Goal: Task Accomplishment & Management: Complete application form

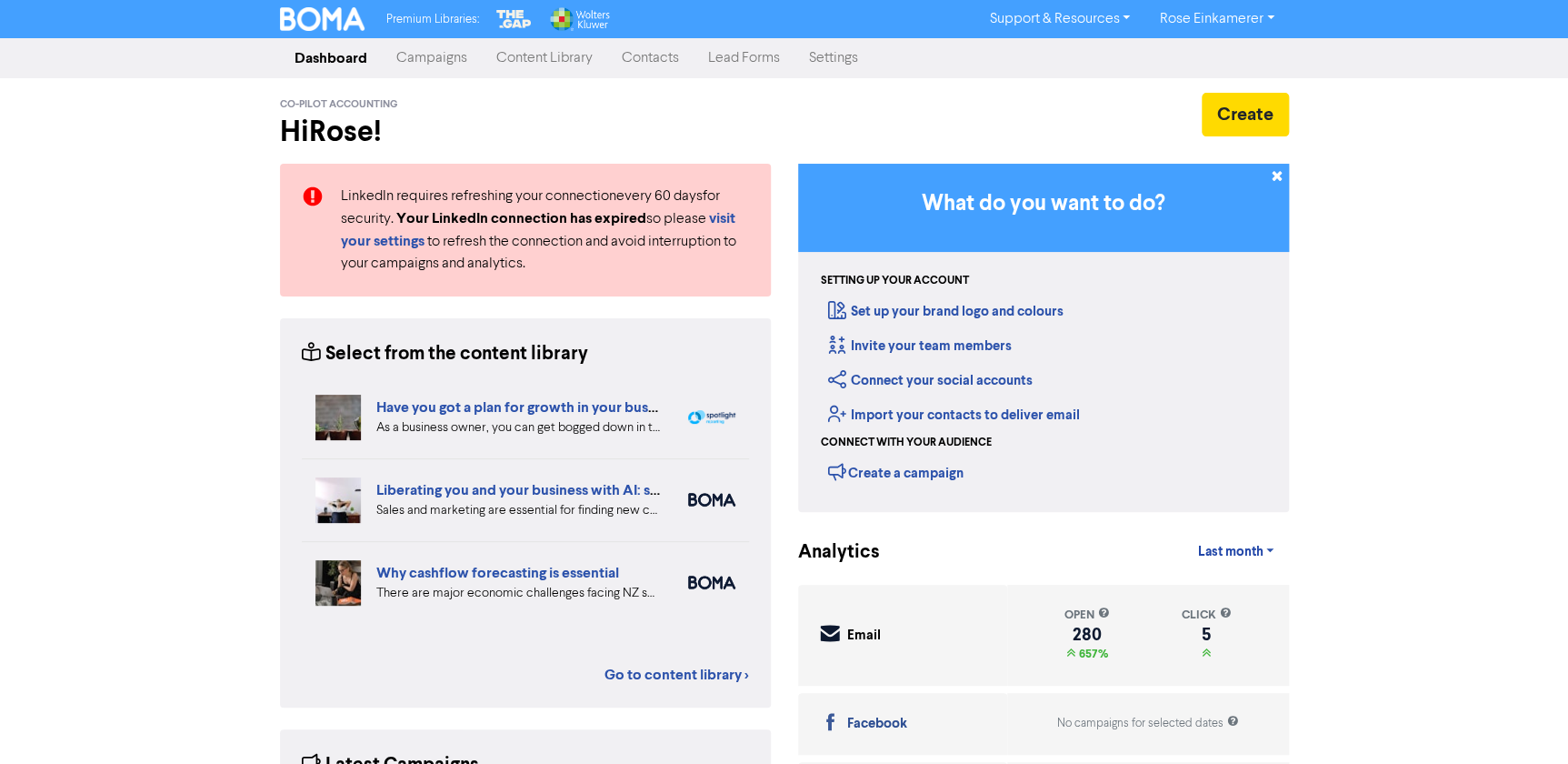
click at [637, 70] on link "Contacts" at bounding box center [650, 58] width 86 height 36
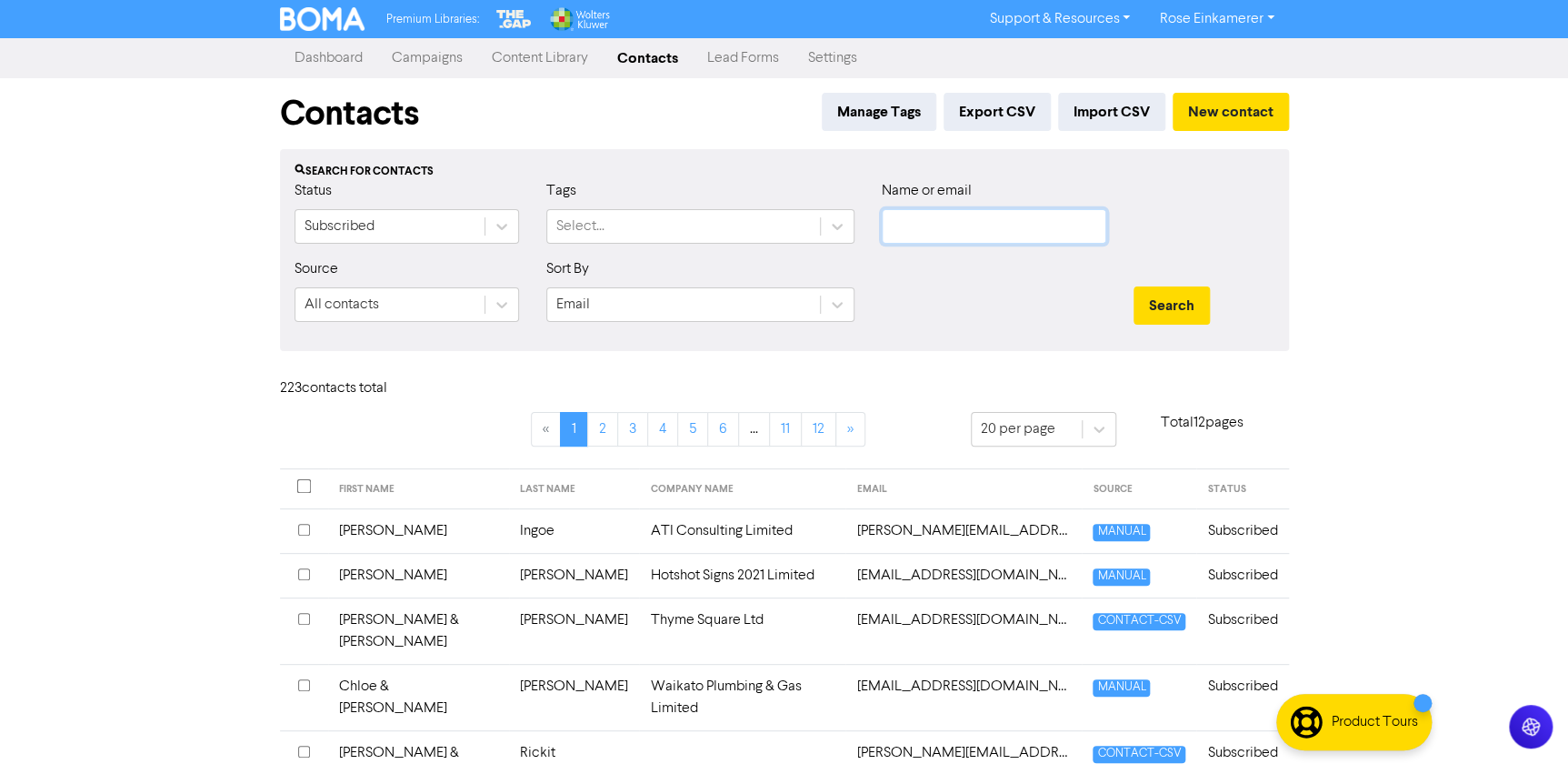
click at [932, 221] on input "text" at bounding box center [994, 226] width 225 height 34
click at [1133, 286] on button "Search" at bounding box center [1171, 305] width 76 height 38
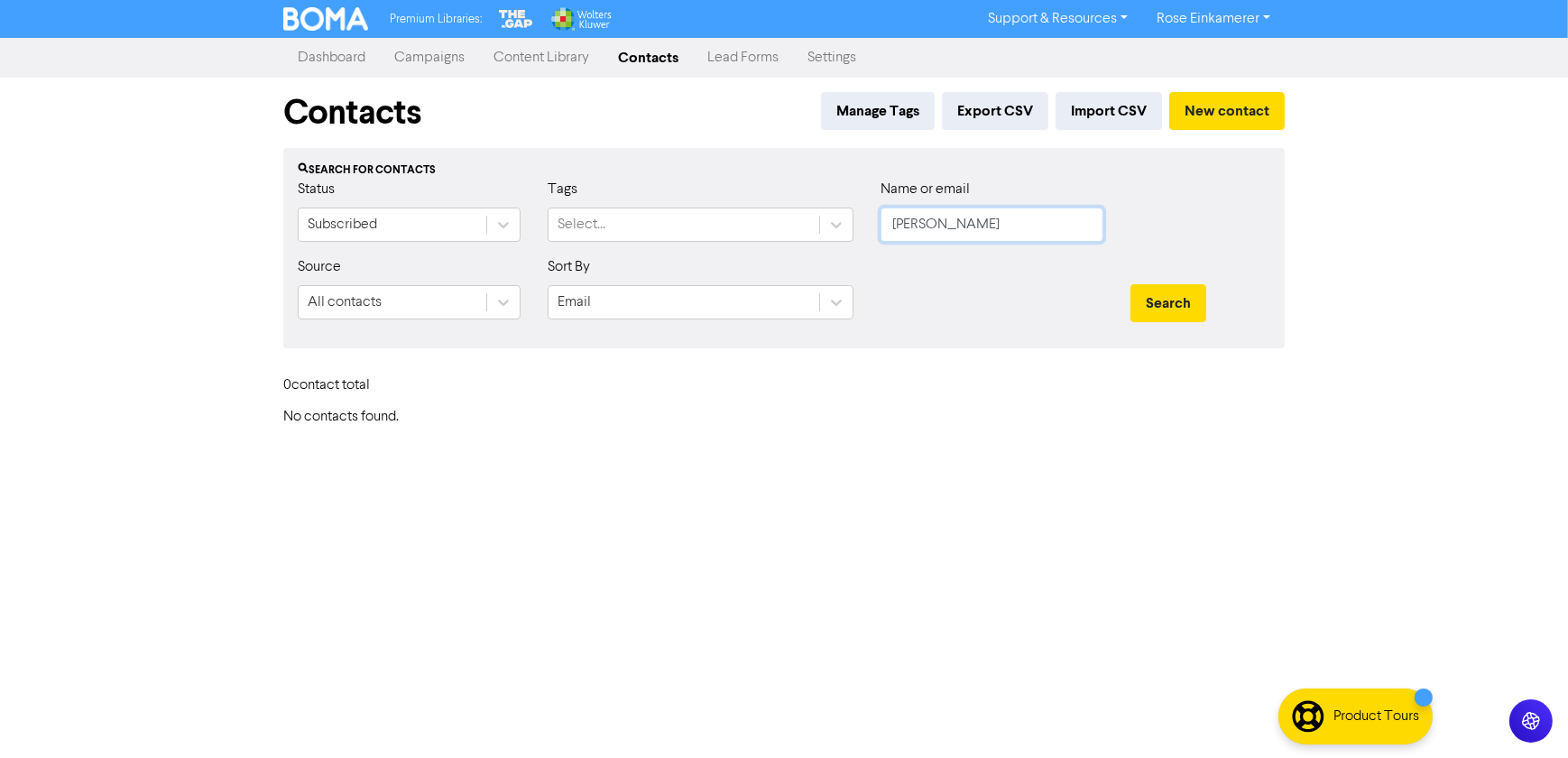
type input "[PERSON_NAME]"
click at [1131, 284] on button "Search" at bounding box center [1169, 302] width 76 height 38
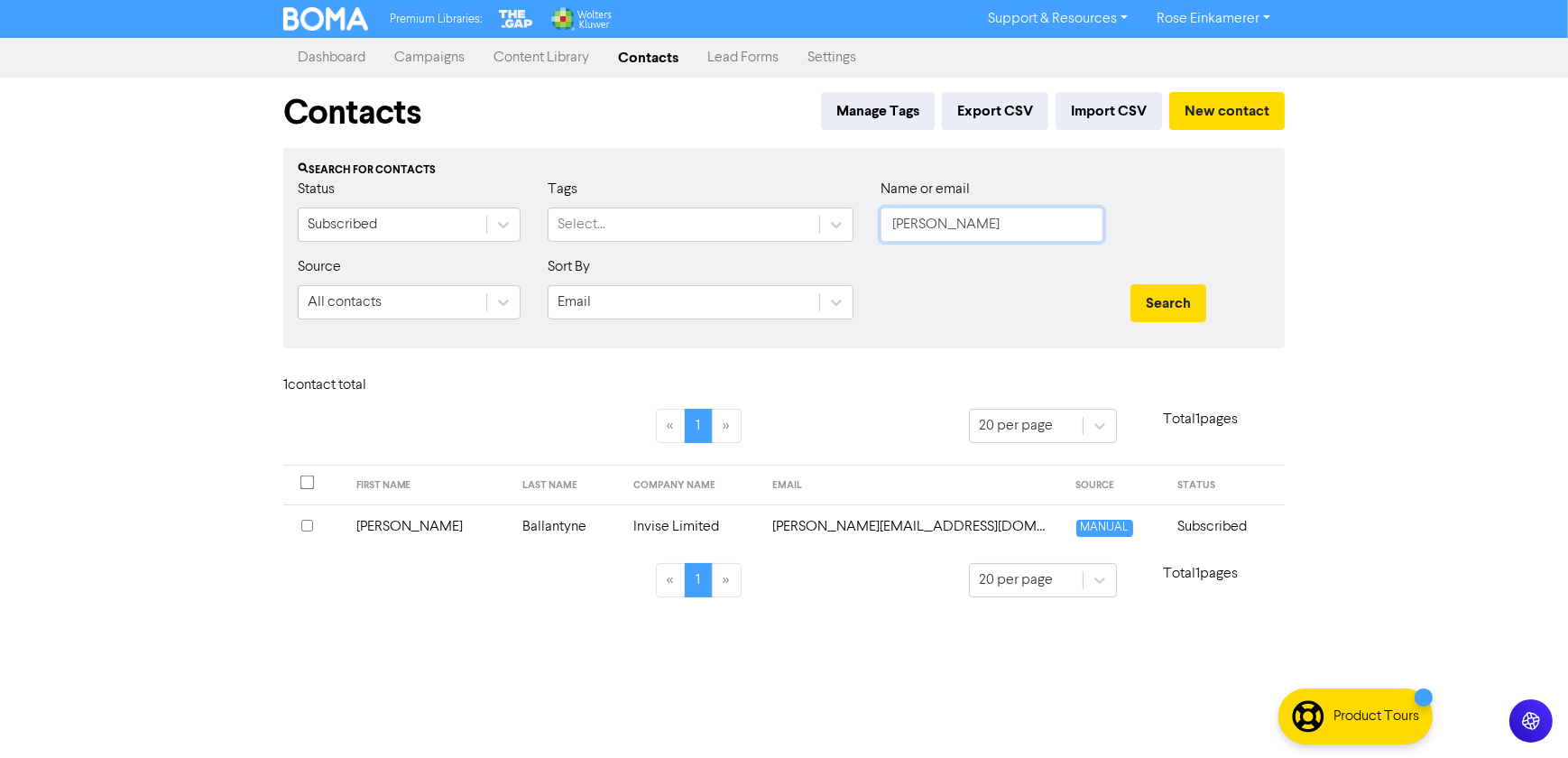
drag, startPoint x: 940, startPoint y: 232, endPoint x: 737, endPoint y: 192, distance: 206.9
click at [743, 195] on div "Status Subscribed Tags Select... Name or email [PERSON_NAME]" at bounding box center [784, 218] width 1000 height 77
click at [937, 216] on input "text" at bounding box center [992, 224] width 223 height 34
paste input "[PERSON_NAME][EMAIL_ADDRESS][DOMAIN_NAME]"
type input "[PERSON_NAME][EMAIL_ADDRESS][DOMAIN_NAME]"
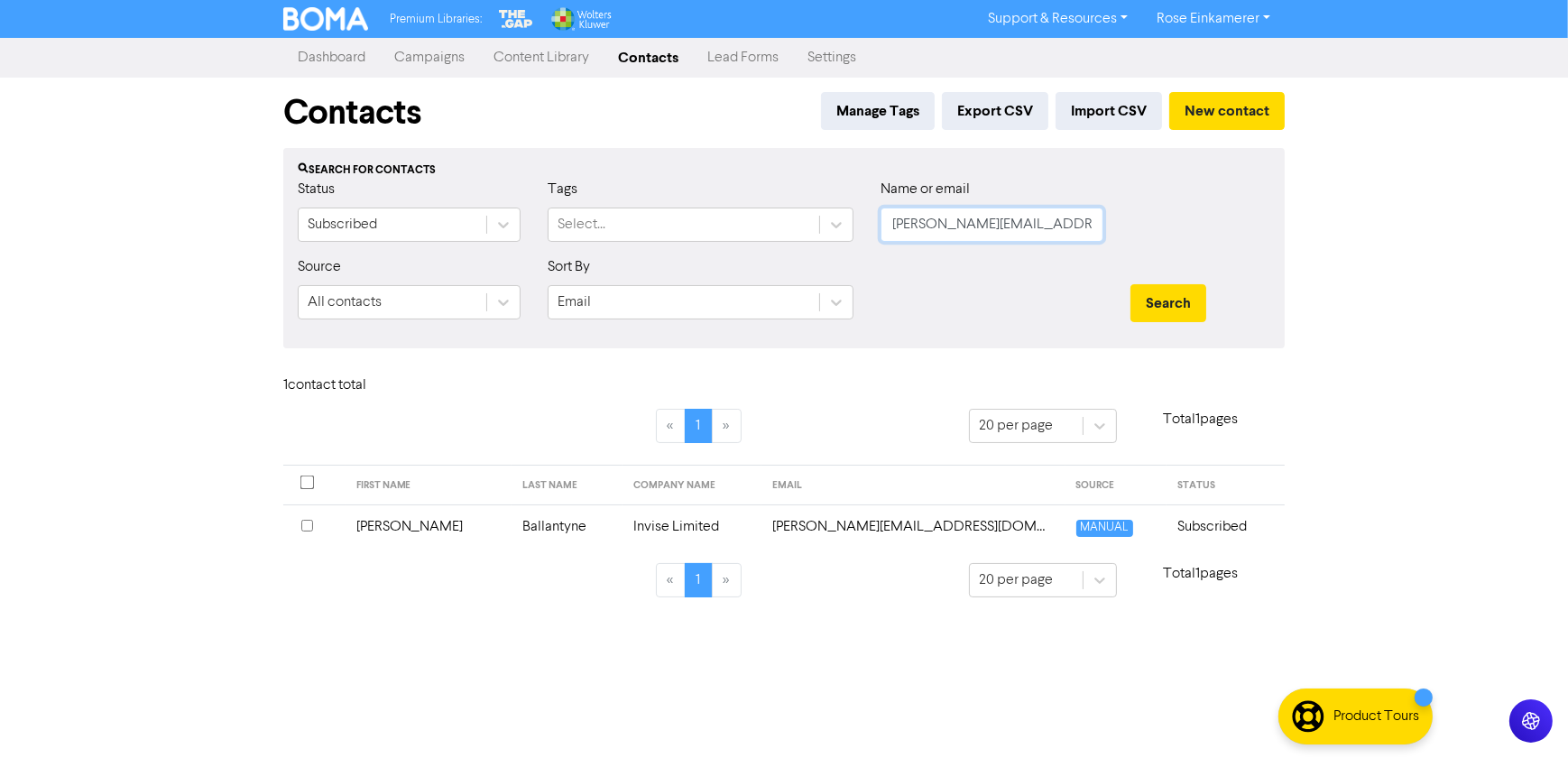
click at [1131, 284] on button "Search" at bounding box center [1169, 302] width 76 height 38
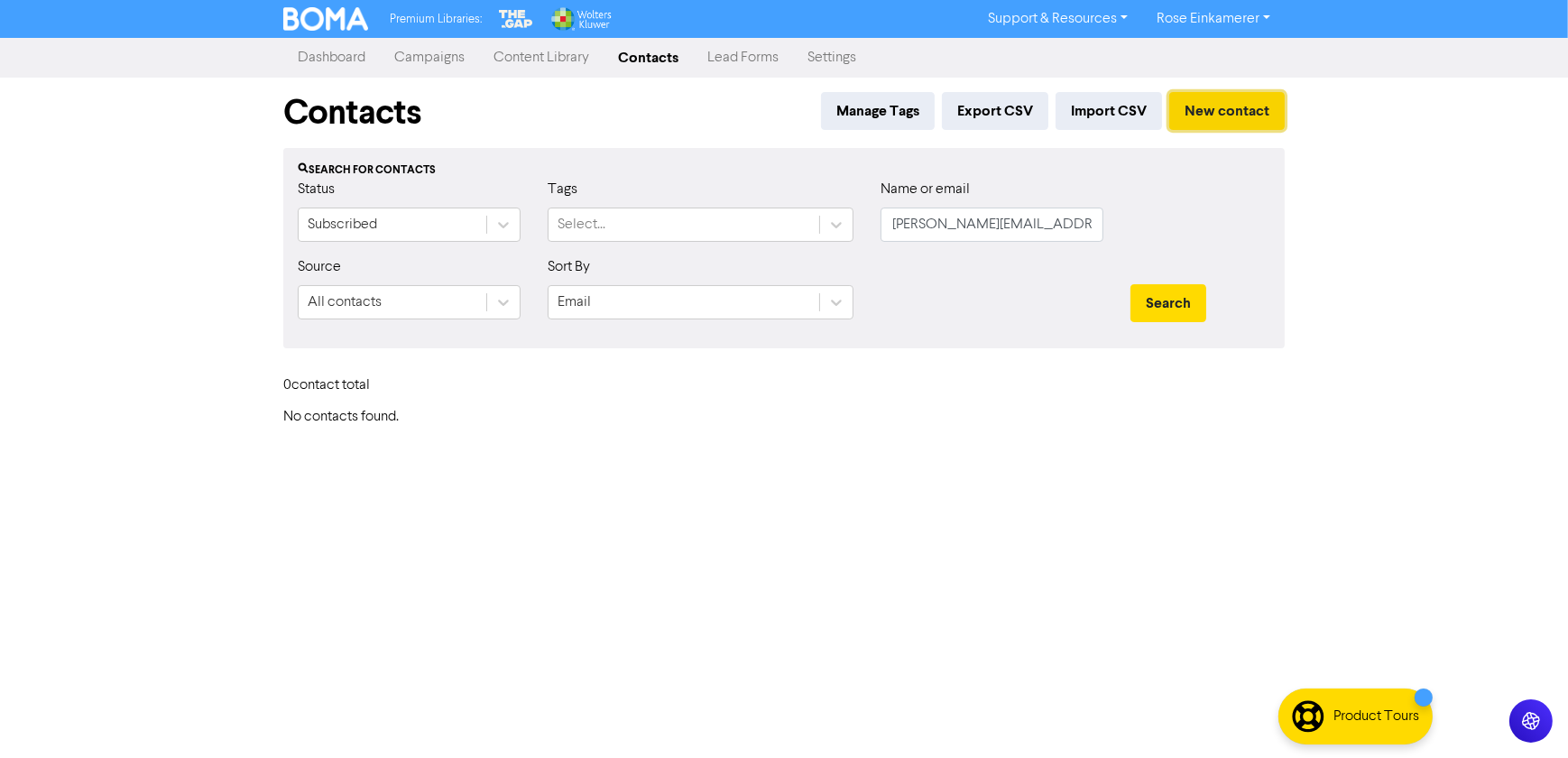
click at [1239, 103] on button "New contact" at bounding box center [1227, 111] width 115 height 38
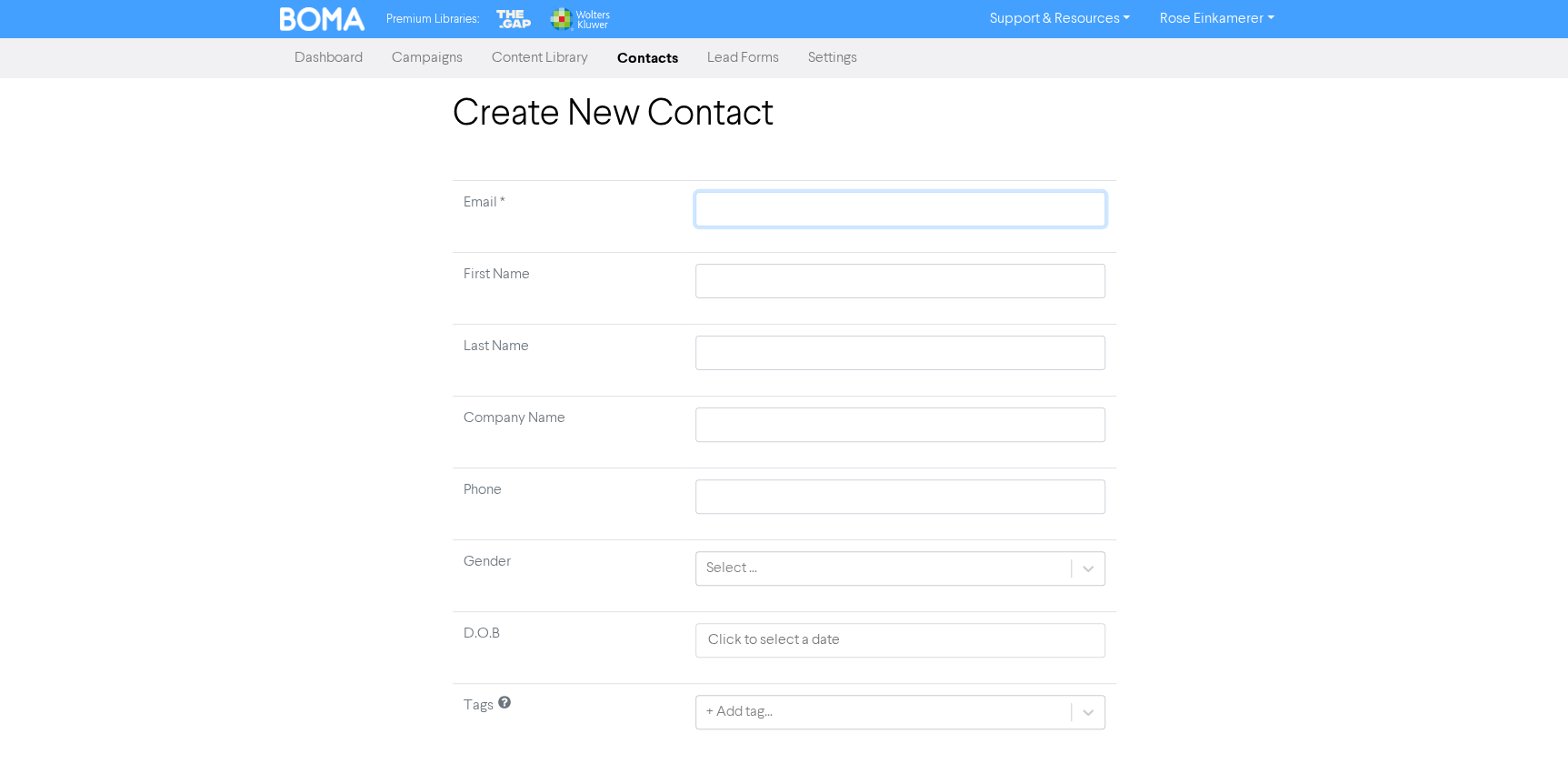
click at [780, 211] on input "text" at bounding box center [899, 208] width 409 height 34
paste input "[PERSON_NAME][EMAIL_ADDRESS][DOMAIN_NAME]"
type input "[PERSON_NAME][EMAIL_ADDRESS][DOMAIN_NAME]"
type input "[PERSON_NAME]"
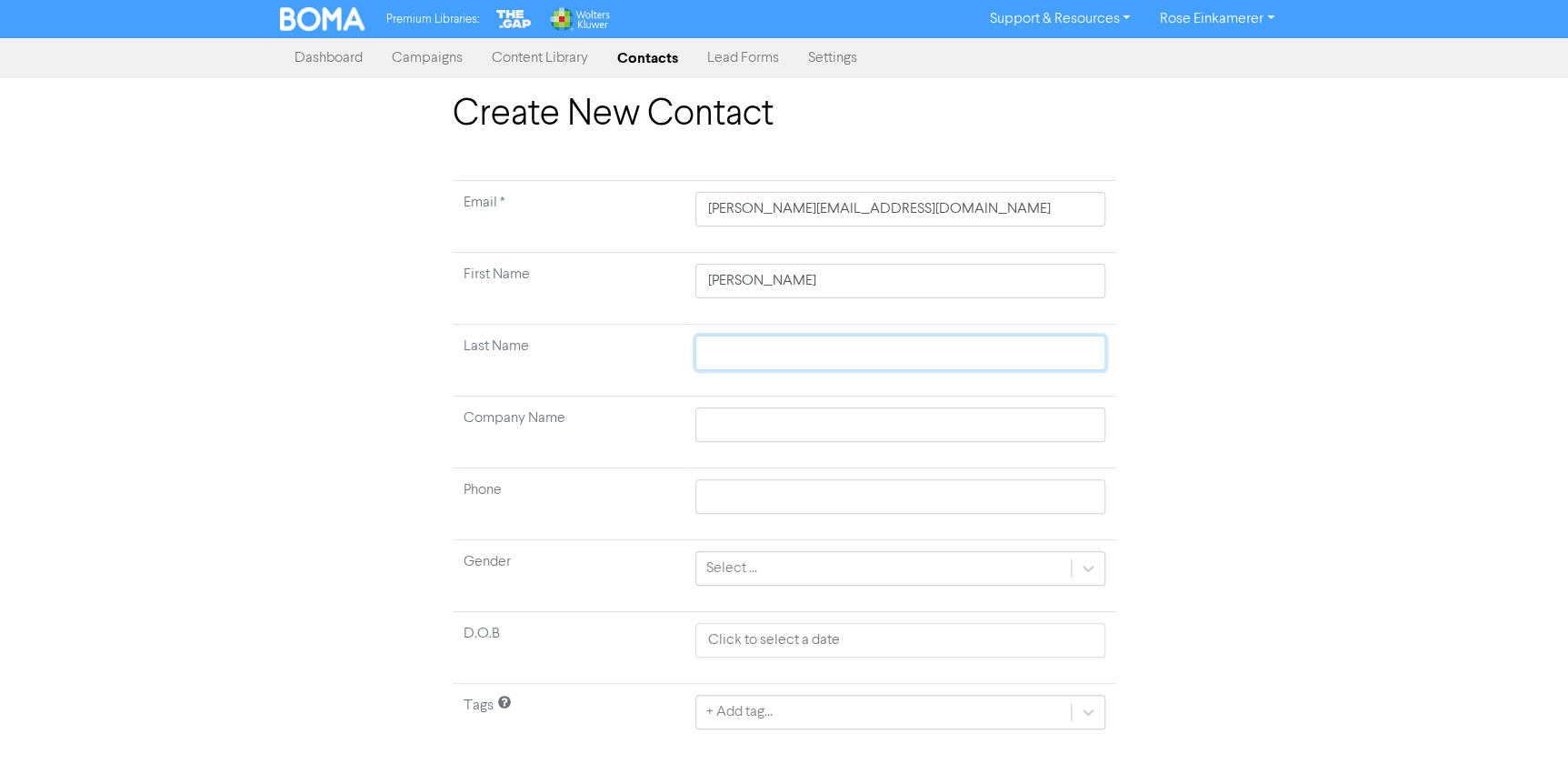
type input "[PERSON_NAME]"
type input "Precise DE"
type input "021909463"
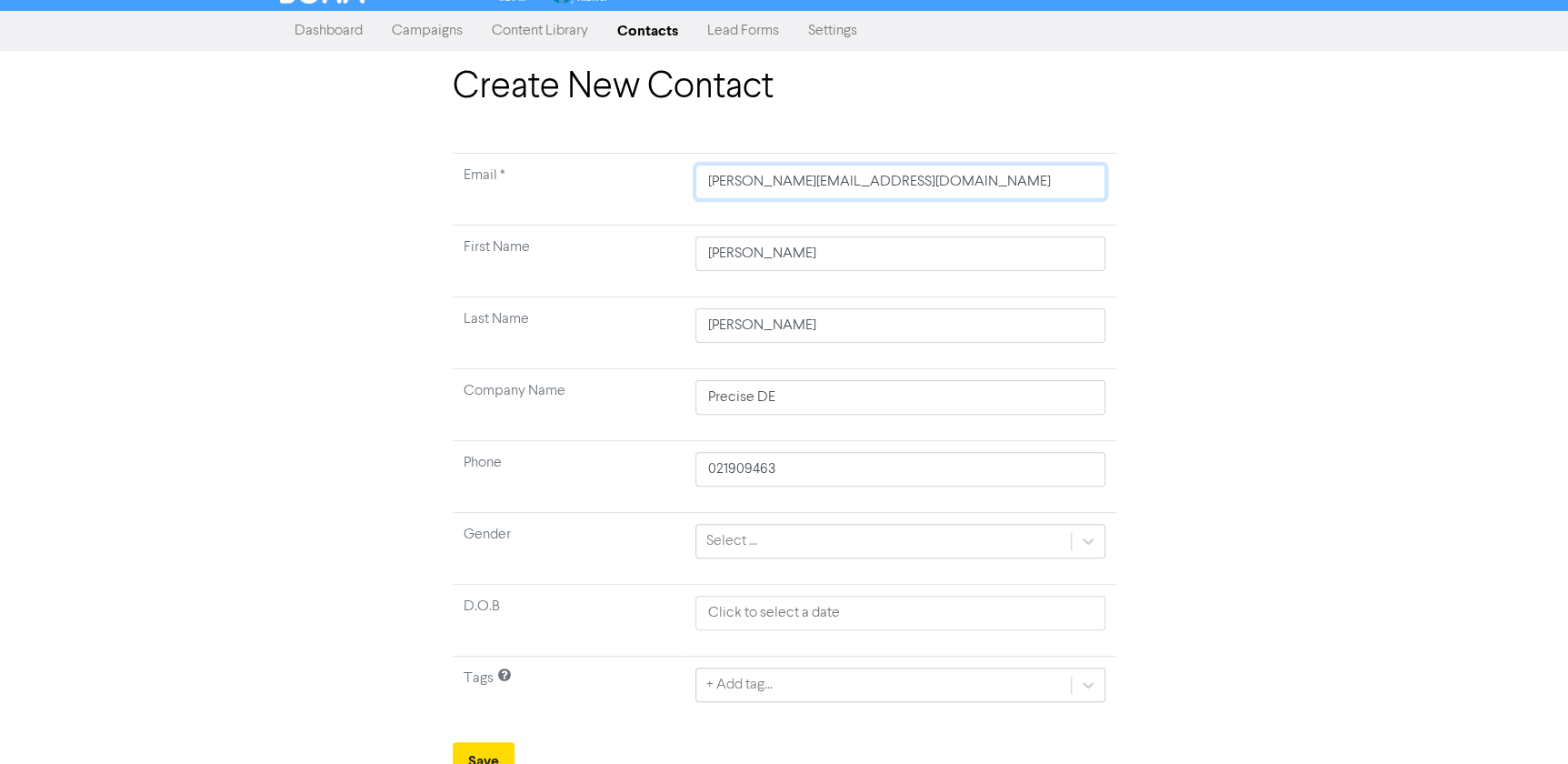
scroll to position [42, 0]
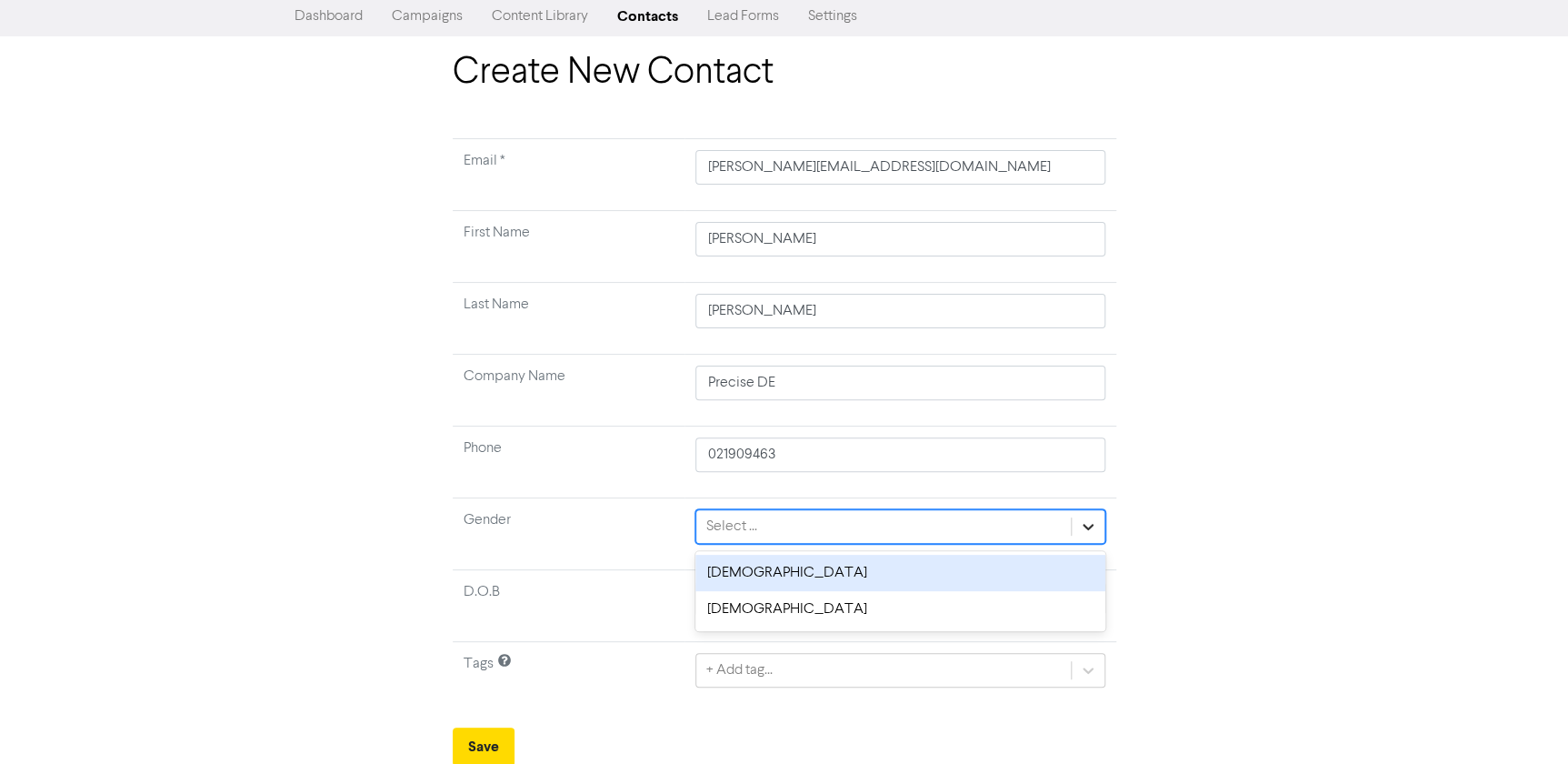
click at [1084, 527] on icon at bounding box center [1088, 527] width 19 height 19
click at [1002, 573] on div "[DEMOGRAPHIC_DATA]" at bounding box center [899, 573] width 409 height 36
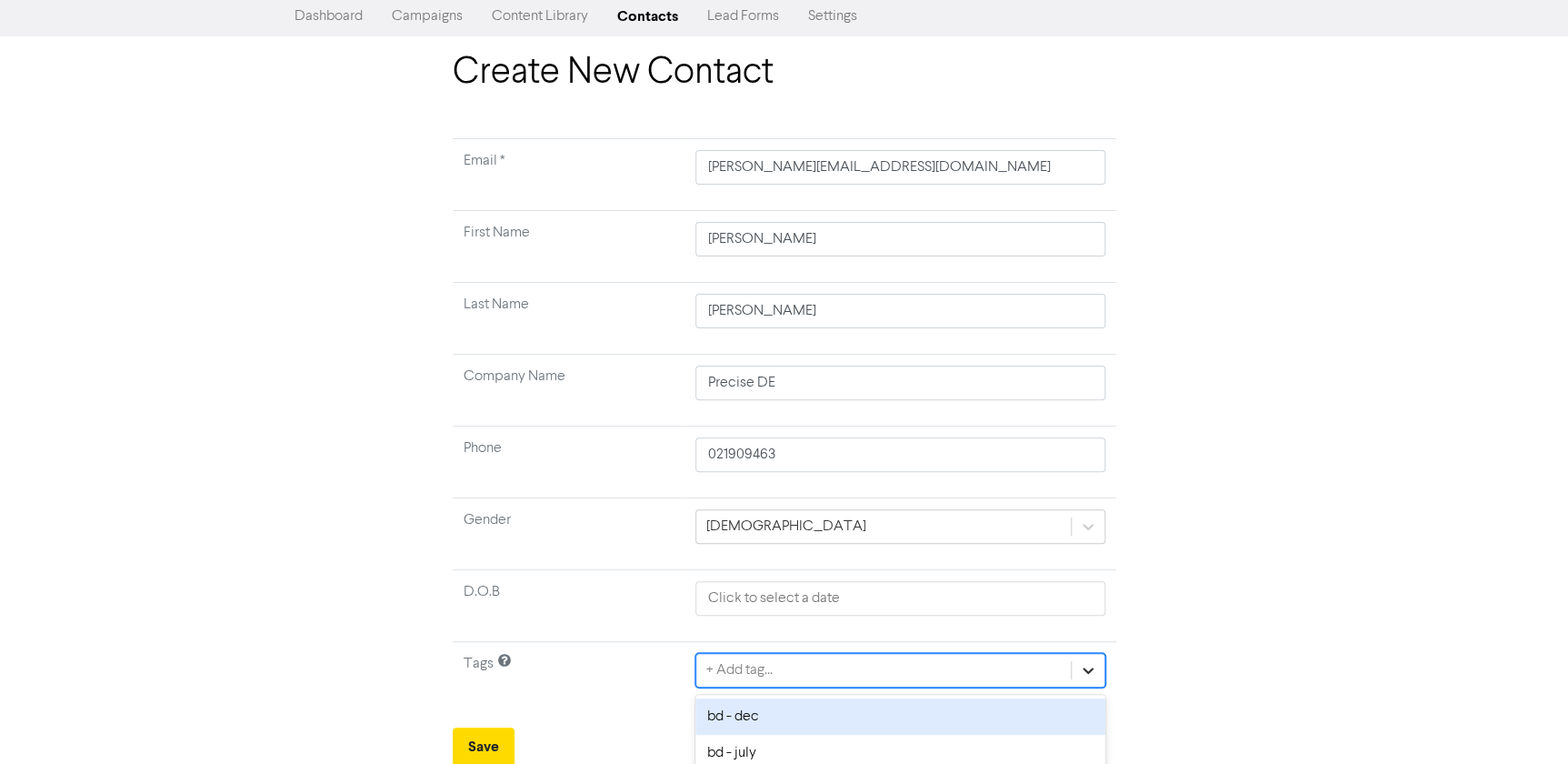
click at [1093, 661] on div "option bd - dec focused, 1 of 30. 30 results available. Use Up and Down to choo…" at bounding box center [899, 669] width 409 height 34
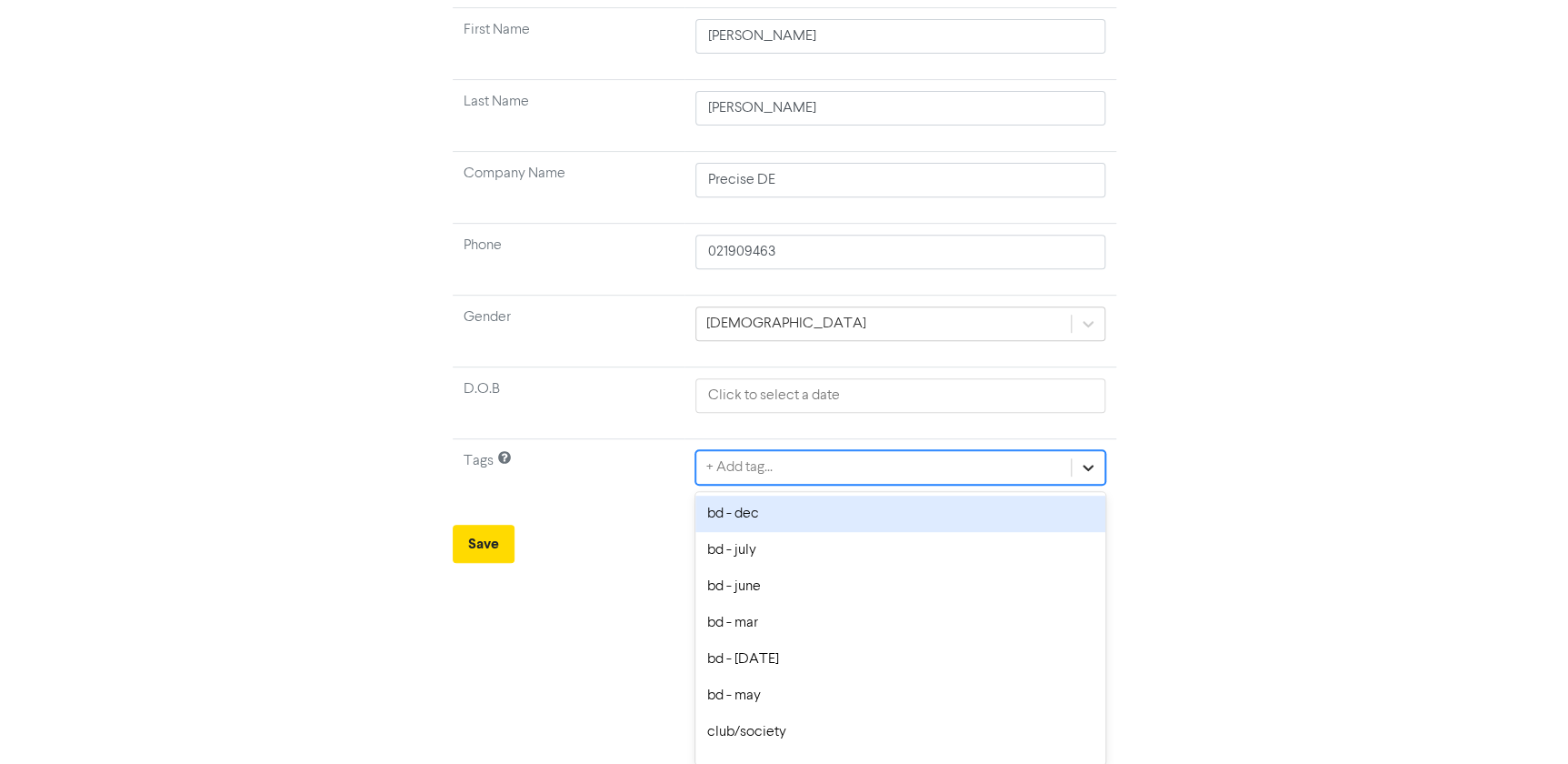
click at [1094, 484] on div "option bd - dec focused, 1 of 30. 30 results available. Use Up and Down to choo…" at bounding box center [899, 467] width 409 height 34
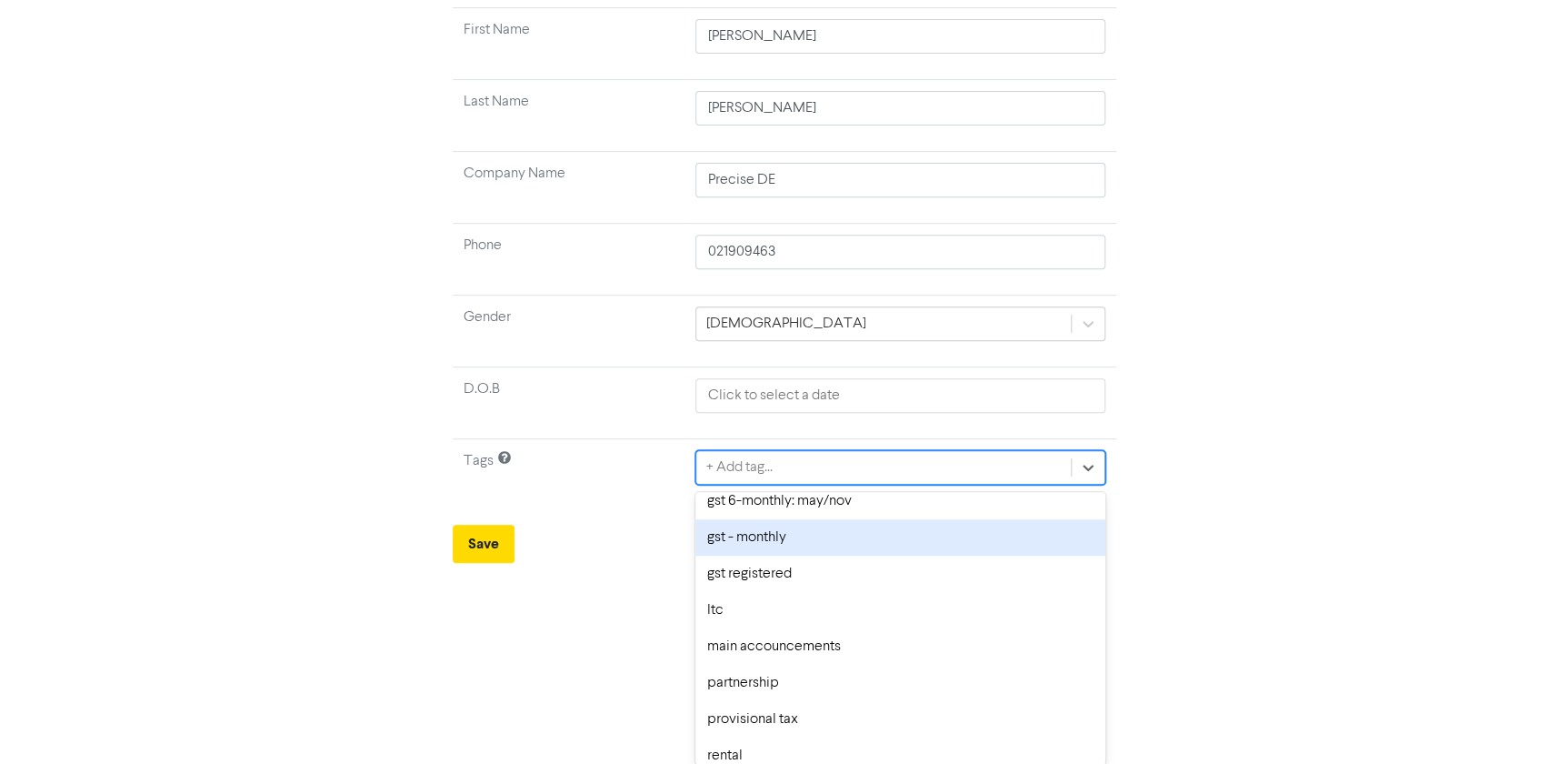
scroll to position [661, 0]
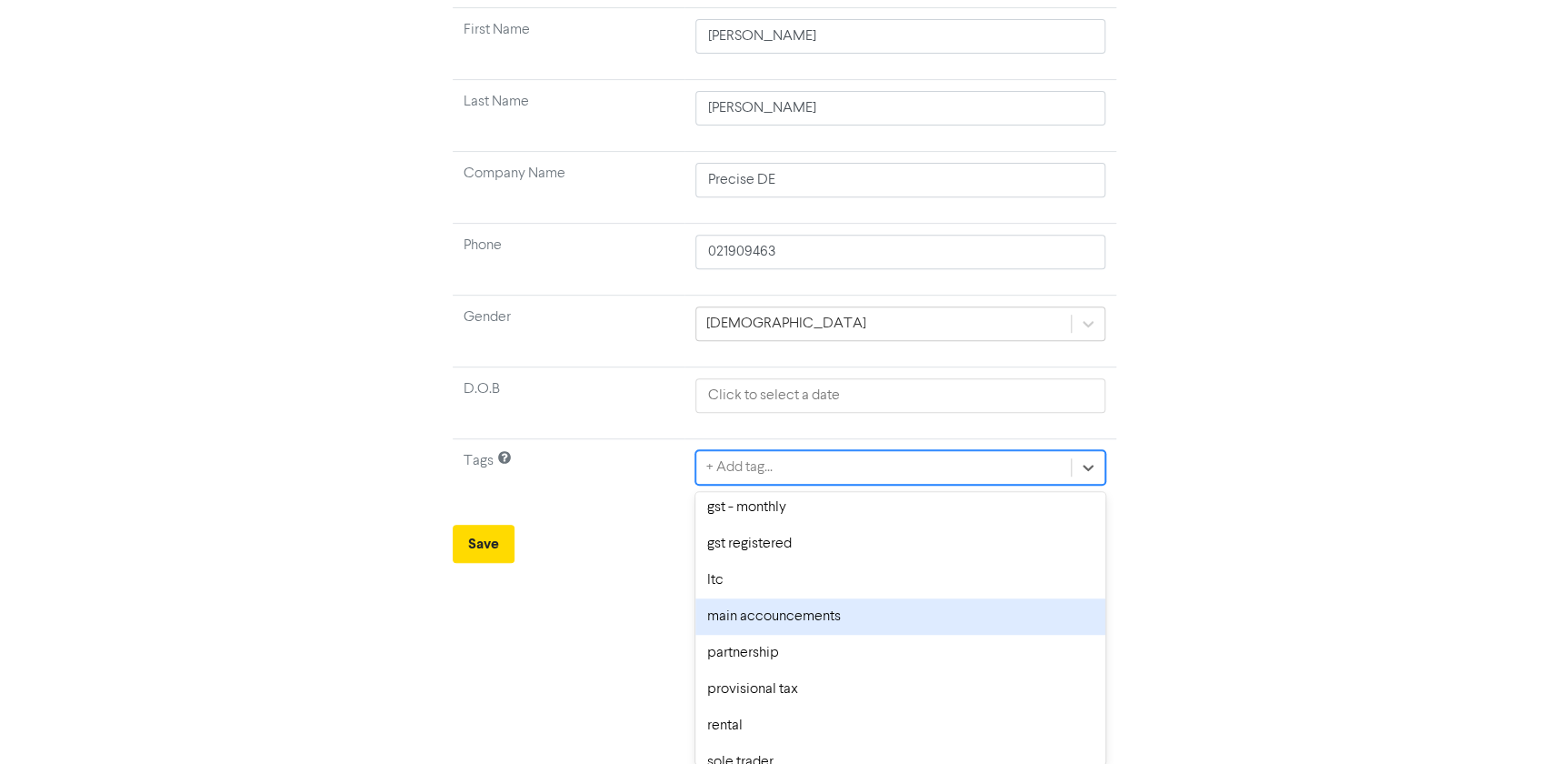
click at [1006, 613] on div "main accouncements" at bounding box center [899, 616] width 409 height 36
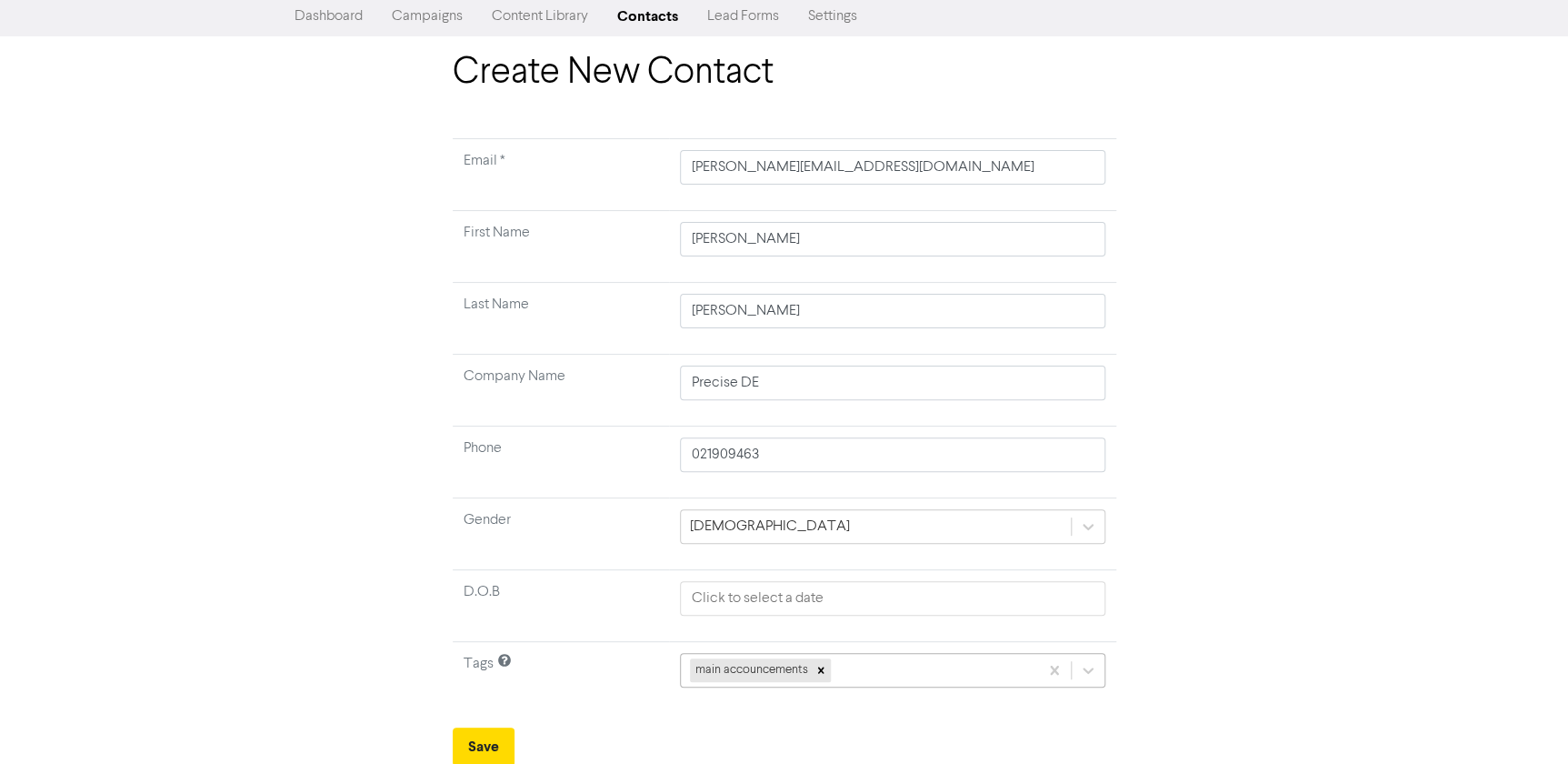
scroll to position [244, 0]
click at [945, 666] on div "main accouncements" at bounding box center [892, 668] width 425 height 34
click at [1319, 538] on div "Create New Contact Email * [PERSON_NAME][EMAIL_ADDRESS][DOMAIN_NAME] First Name…" at bounding box center [784, 408] width 1568 height 715
click at [501, 740] on button "Save" at bounding box center [483, 746] width 62 height 38
